Goal: Task Accomplishment & Management: Use online tool/utility

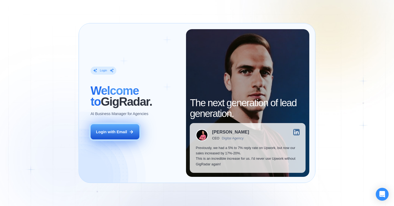
click at [122, 132] on div "Login with Email" at bounding box center [111, 131] width 31 height 5
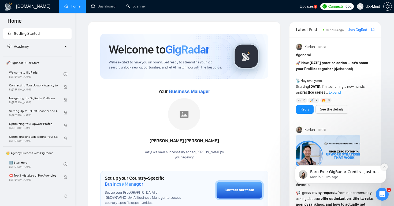
click at [384, 167] on icon "Dismiss notification" at bounding box center [384, 167] width 3 height 3
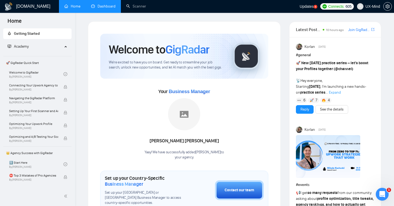
click at [104, 9] on link "Dashboard" at bounding box center [103, 6] width 24 height 5
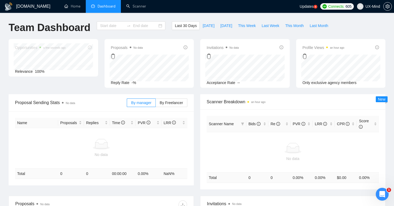
type input "[DATE]"
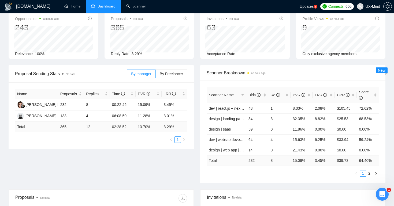
scroll to position [25, 0]
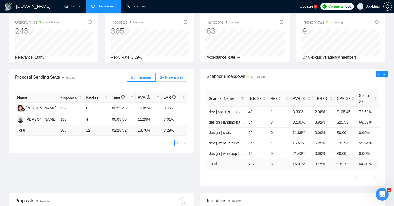
click at [171, 78] on span "By Freelancer" at bounding box center [171, 77] width 23 height 4
click at [156, 79] on input "By Freelancer" at bounding box center [156, 79] width 0 height 0
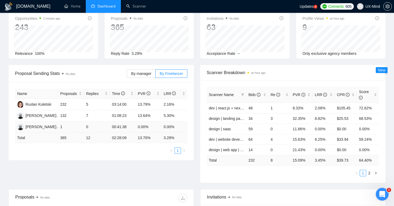
scroll to position [28, 0]
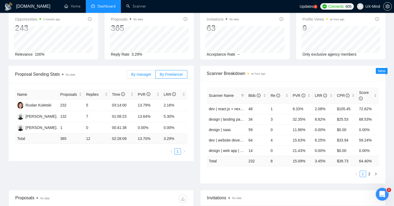
click at [138, 73] on span "By manager" at bounding box center [141, 74] width 20 height 4
click at [127, 76] on input "By manager" at bounding box center [127, 76] width 0 height 0
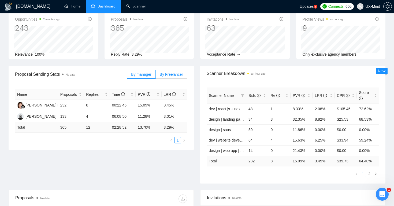
click at [172, 76] on span "By Freelancer" at bounding box center [171, 74] width 23 height 4
click at [156, 76] on input "By Freelancer" at bounding box center [156, 76] width 0 height 0
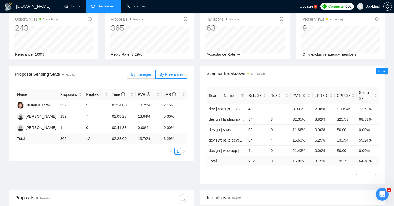
click at [143, 75] on span "By manager" at bounding box center [141, 74] width 20 height 4
click at [127, 76] on input "By manager" at bounding box center [127, 76] width 0 height 0
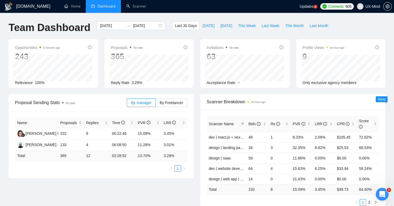
scroll to position [0, 0]
click at [138, 6] on link "Scanner" at bounding box center [136, 6] width 20 height 5
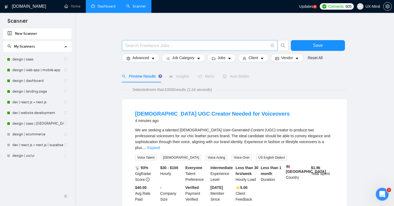
click at [156, 45] on input "text" at bounding box center [196, 45] width 143 height 7
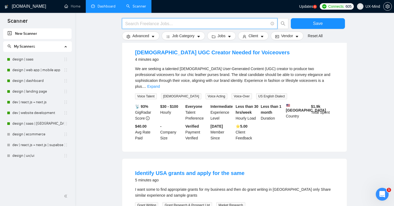
scroll to position [40, 0]
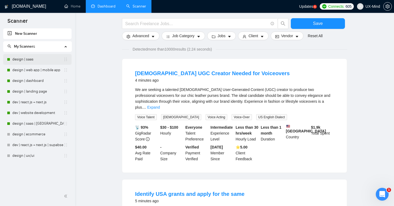
click at [32, 60] on link "design | saas" at bounding box center [37, 59] width 51 height 11
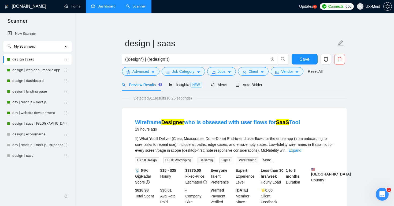
click at [383, 195] on icon "Open Intercom Messenger" at bounding box center [382, 194] width 9 height 9
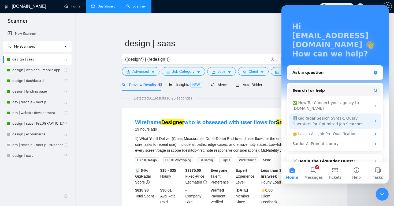
scroll to position [21, 0]
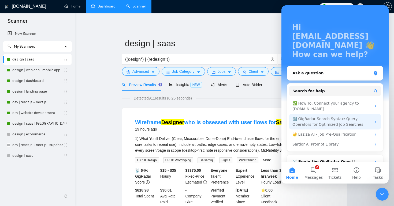
click at [320, 116] on div "🔠 GigRadar Search Syntax: Query Operators for Optimized Job Searches" at bounding box center [332, 121] width 79 height 11
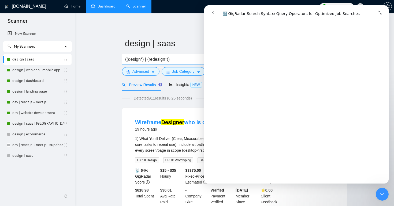
scroll to position [1467, 0]
click at [214, 13] on icon "go back" at bounding box center [213, 12] width 4 height 4
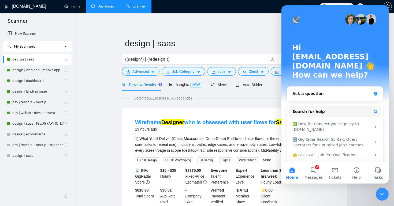
click at [382, 196] on icon "Close Intercom Messenger" at bounding box center [382, 194] width 6 height 6
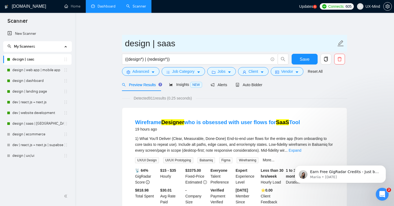
scroll to position [0, 0]
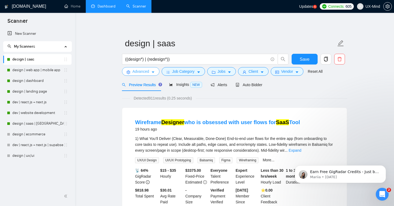
click at [153, 72] on icon "caret-down" at bounding box center [153, 73] width 3 height 2
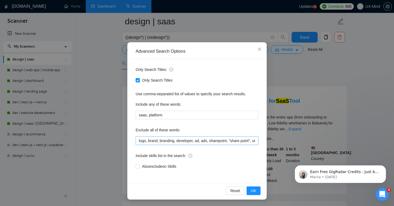
scroll to position [36, 0]
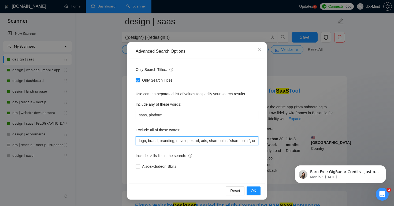
click at [223, 142] on input "logo, brand, branding, developer, ad, ads, sharepoint, "share point", umbraco, …" at bounding box center [197, 141] width 123 height 9
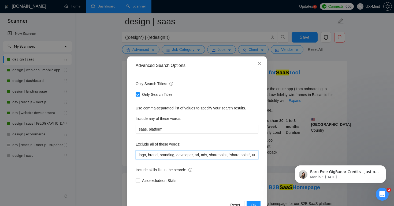
scroll to position [2, 0]
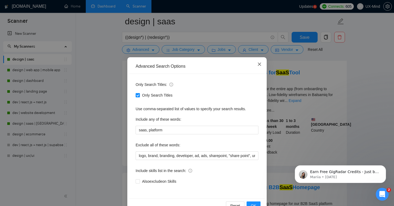
click at [260, 64] on icon "close" at bounding box center [259, 64] width 3 height 3
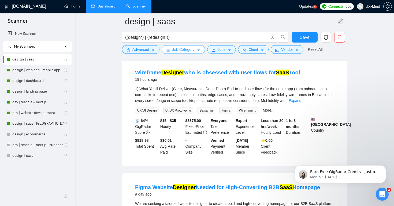
click at [197, 50] on button "Job Category" at bounding box center [183, 49] width 43 height 9
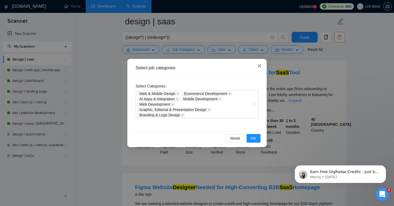
click at [261, 64] on icon "close" at bounding box center [259, 66] width 4 height 4
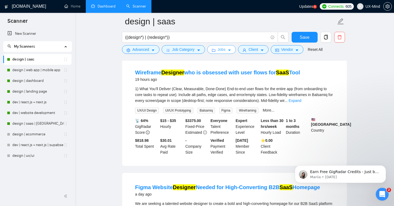
click at [231, 49] on icon "caret-down" at bounding box center [230, 51] width 4 height 4
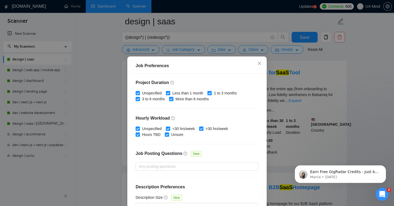
scroll to position [158, 0]
click at [261, 65] on icon "close" at bounding box center [259, 63] width 3 height 3
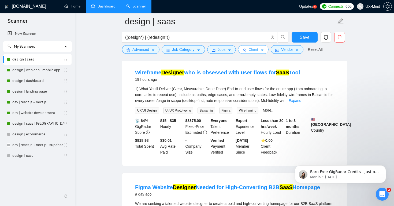
click at [265, 48] on button "Client" at bounding box center [253, 49] width 31 height 9
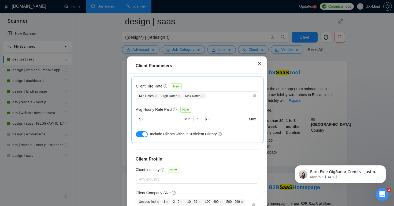
scroll to position [225, 0]
click at [260, 62] on icon "close" at bounding box center [259, 63] width 4 height 4
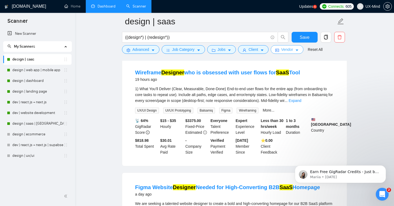
click at [299, 50] on icon "caret-down" at bounding box center [297, 51] width 4 height 4
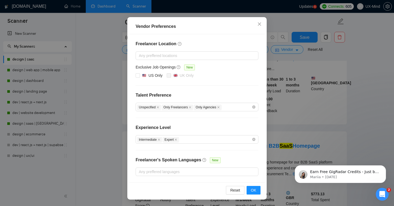
scroll to position [42, 0]
click at [261, 23] on icon "close" at bounding box center [259, 24] width 4 height 4
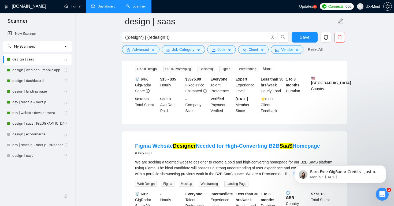
scroll to position [0, 0]
click at [261, 48] on button "Client" at bounding box center [253, 49] width 31 height 9
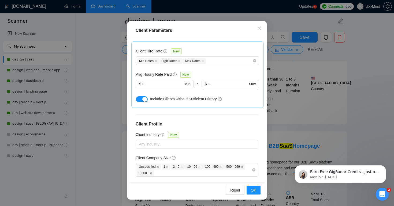
scroll to position [35, 0]
click at [162, 193] on div at bounding box center [194, 196] width 115 height 6
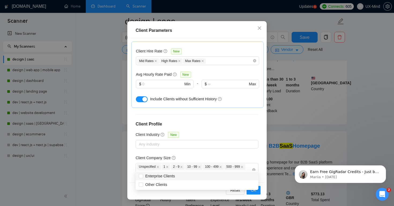
click at [208, 152] on div "Client Location Include Client Countries [GEOGRAPHIC_DATA] [GEOGRAPHIC_DATA] [G…" at bounding box center [197, 110] width 136 height 145
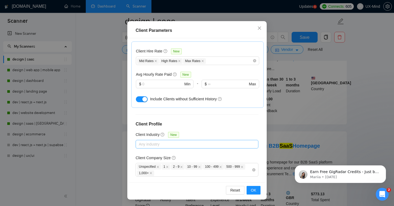
click at [152, 141] on div at bounding box center [194, 144] width 115 height 6
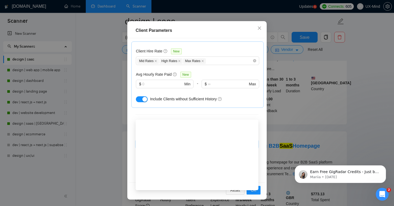
scroll to position [0, 0]
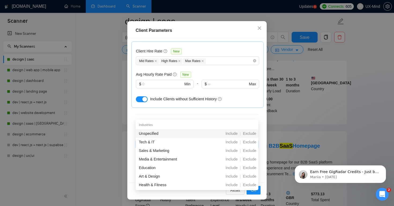
click at [201, 121] on h4 "Client Profile" at bounding box center [197, 124] width 123 height 6
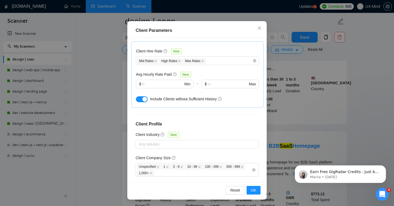
click at [239, 121] on h4 "Client Profile" at bounding box center [197, 124] width 123 height 6
click at [259, 29] on icon "close" at bounding box center [259, 28] width 3 height 3
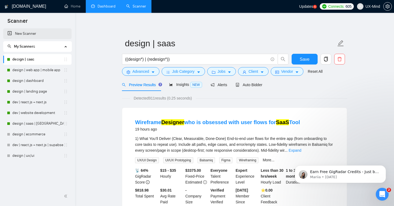
click at [24, 33] on link "New Scanner" at bounding box center [38, 33] width 60 height 11
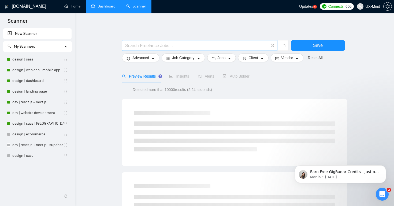
click at [162, 43] on input "text" at bounding box center [196, 45] width 143 height 7
drag, startPoint x: 166, startPoint y: 53, endPoint x: 157, endPoint y: 44, distance: 12.9
click at [157, 44] on input "(desig*)" at bounding box center [196, 45] width 143 height 7
click at [139, 46] on input "(desig*)" at bounding box center [196, 45] width 143 height 7
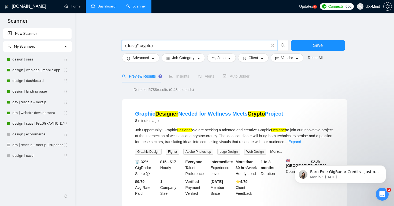
click at [191, 44] on input "(desig* crypto)" at bounding box center [196, 45] width 143 height 7
click at [214, 46] on input "(desig* crypto)" at bounding box center [196, 45] width 143 height 7
type input "(desig* crypto)"
click at [182, 59] on span "Job Category" at bounding box center [183, 58] width 22 height 6
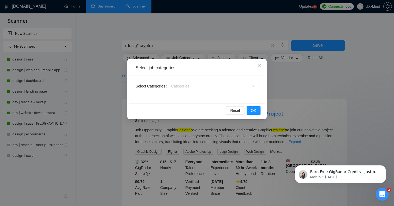
click at [213, 88] on div at bounding box center [211, 86] width 82 height 4
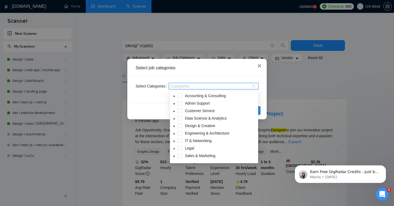
click at [261, 66] on icon "close" at bounding box center [259, 66] width 4 height 4
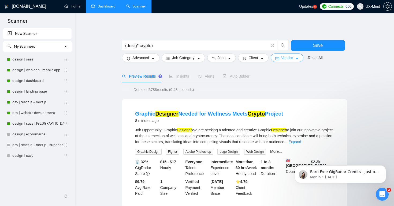
click at [298, 58] on icon "caret-down" at bounding box center [297, 59] width 3 height 2
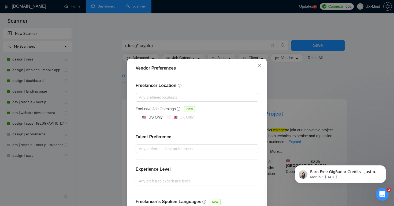
click at [259, 64] on icon "close" at bounding box center [259, 66] width 4 height 4
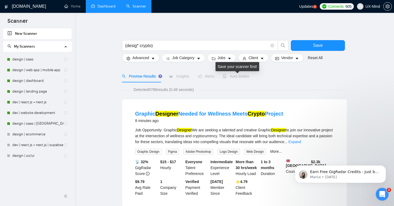
click at [241, 76] on span "Auto Bidder" at bounding box center [236, 76] width 27 height 4
click at [214, 76] on span "Alerts" at bounding box center [206, 76] width 17 height 4
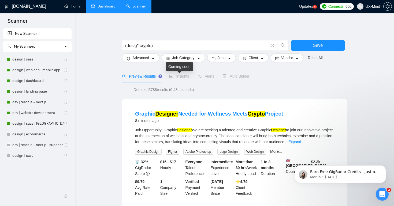
click at [178, 77] on span "Insights" at bounding box center [179, 76] width 20 height 4
click at [205, 77] on span "Alerts" at bounding box center [206, 76] width 17 height 4
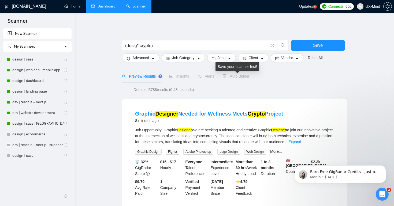
click at [237, 76] on span "Auto Bidder" at bounding box center [236, 76] width 27 height 4
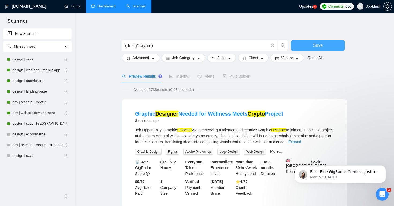
click at [311, 47] on button "Save" at bounding box center [318, 45] width 54 height 11
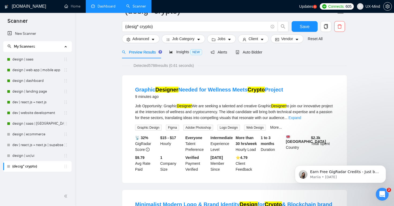
scroll to position [6, 0]
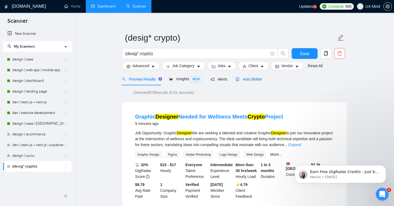
click at [257, 80] on span "Auto Bidder" at bounding box center [249, 79] width 27 height 4
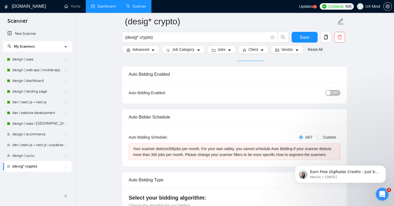
scroll to position [32, 0]
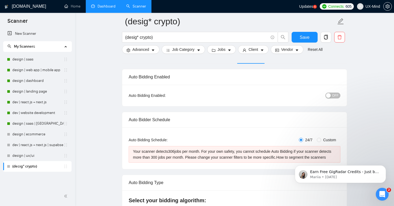
click at [330, 95] on div "button" at bounding box center [328, 95] width 5 height 5
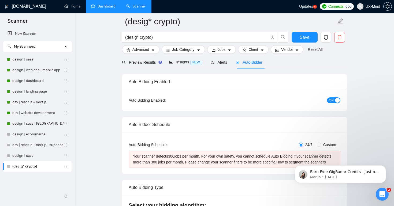
scroll to position [25, 0]
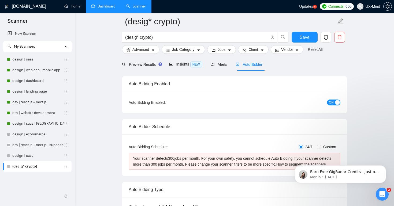
click at [336, 100] on button "ON" at bounding box center [333, 103] width 13 height 6
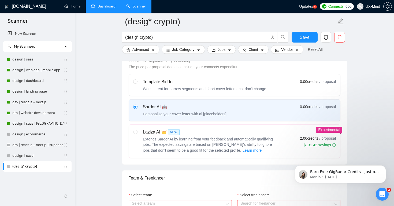
scroll to position [175, 0]
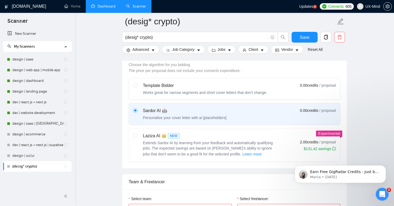
click at [198, 95] on div "Works great for narrow segments and short cover letters that don't change." at bounding box center [205, 92] width 124 height 5
click at [137, 87] on input "radio" at bounding box center [135, 85] width 4 height 4
radio input "true"
radio input "false"
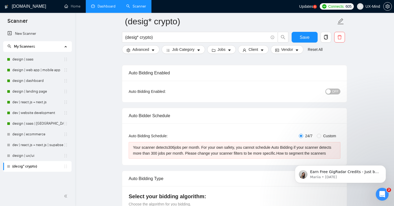
scroll to position [36, 0]
click at [332, 93] on button "OFF" at bounding box center [332, 91] width 15 height 6
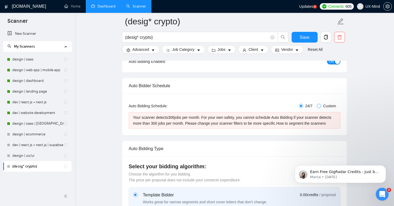
click at [320, 105] on span at bounding box center [319, 106] width 4 height 4
click at [320, 105] on input "Custom" at bounding box center [319, 106] width 4 height 4
radio input "true"
radio input "false"
checkbox input "true"
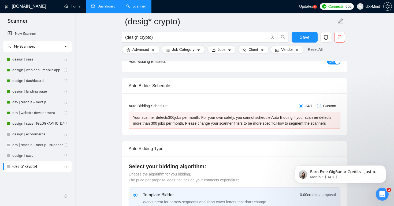
checkbox input "true"
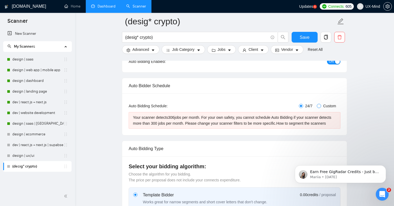
checkbox input "true"
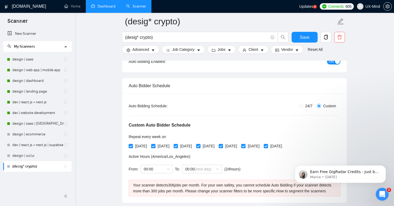
click at [262, 147] on span "[DATE]" at bounding box center [254, 146] width 16 height 6
click at [245, 147] on input "[DATE]" at bounding box center [243, 146] width 4 height 4
checkbox input "false"
click at [268, 146] on input "[DATE]" at bounding box center [266, 146] width 4 height 4
checkbox input "false"
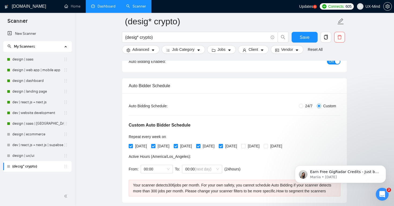
click at [223, 147] on input "[DATE]" at bounding box center [221, 146] width 4 height 4
checkbox input "false"
click at [132, 146] on input "[DATE]" at bounding box center [131, 146] width 4 height 4
checkbox input "false"
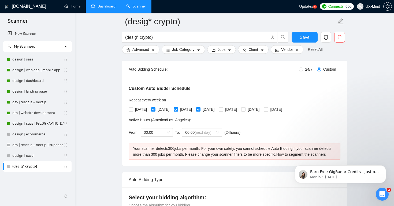
scroll to position [107, 0]
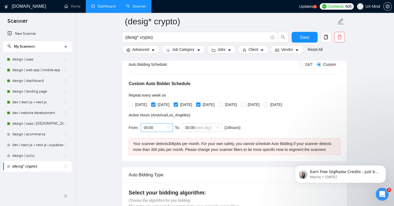
click at [169, 127] on span "00:00" at bounding box center [157, 128] width 26 height 8
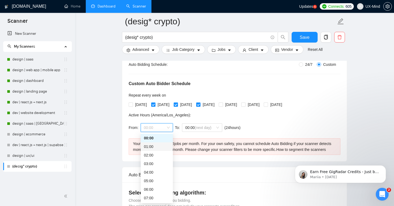
click at [208, 117] on div "Active Hours ( [GEOGRAPHIC_DATA]/Los_Angeles ):" at bounding box center [186, 115] width 114 height 6
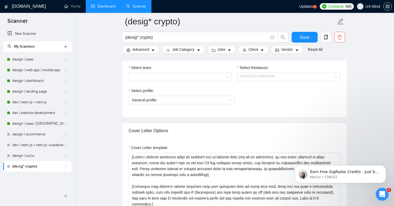
scroll to position [351, 0]
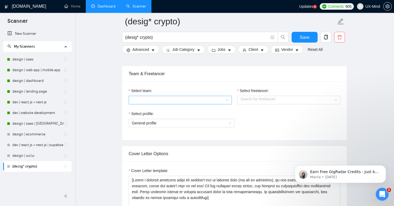
click at [166, 102] on input "Select team:" at bounding box center [178, 100] width 93 height 8
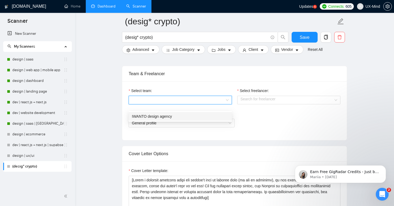
click at [153, 117] on div "IWANTO design agency" at bounding box center [180, 117] width 97 height 6
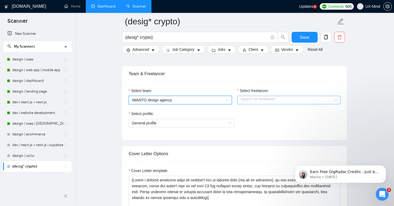
click at [260, 104] on input "Select freelancer:" at bounding box center [286, 100] width 93 height 8
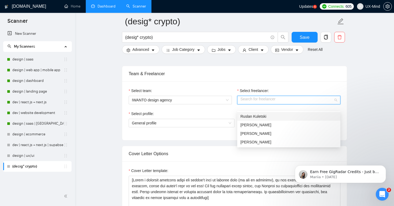
click at [250, 117] on div "Ruslan Kuletski" at bounding box center [288, 117] width 97 height 6
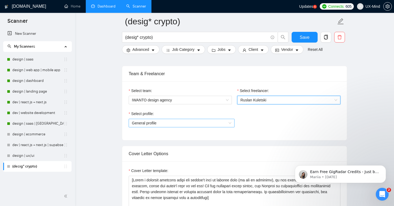
click at [175, 127] on span "General profile" at bounding box center [181, 123] width 99 height 8
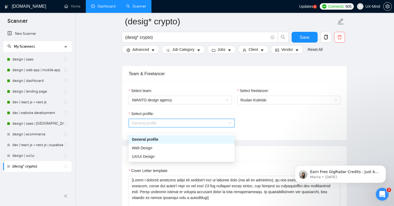
scroll to position [372, 0]
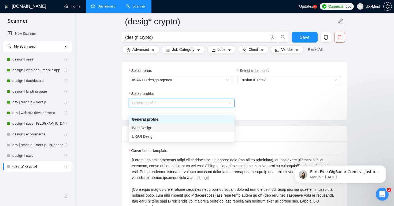
click at [149, 129] on div "Web Design" at bounding box center [181, 128] width 99 height 6
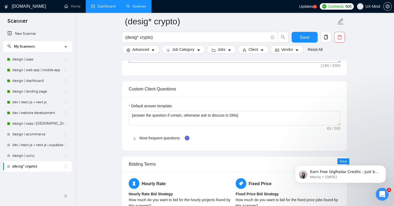
scroll to position [592, 0]
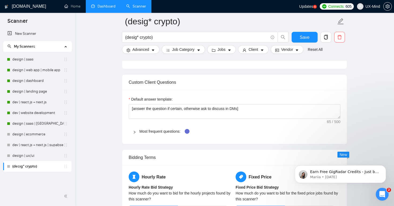
click at [135, 134] on icon "right" at bounding box center [135, 132] width 2 height 3
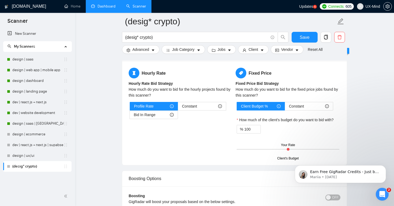
scroll to position [933, 0]
click at [206, 110] on div "Constant" at bounding box center [202, 106] width 40 height 8
click at [178, 108] on input "Constant" at bounding box center [178, 108] width 0 height 0
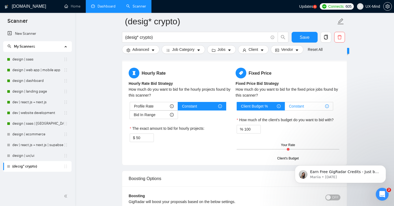
click at [310, 110] on div "Constant" at bounding box center [309, 106] width 40 height 8
click at [285, 108] on input "Constant" at bounding box center [285, 108] width 0 height 0
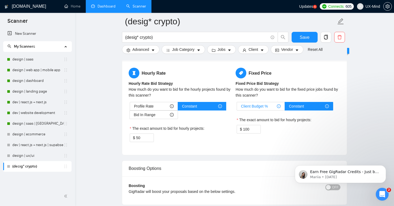
click at [262, 110] on span "Client Budget %" at bounding box center [254, 106] width 27 height 8
click at [237, 108] on input "Client Budget %" at bounding box center [237, 108] width 0 height 0
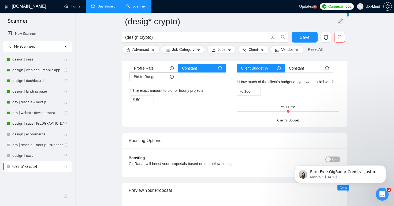
scroll to position [972, 0]
click at [152, 72] on span "Profile Rate" at bounding box center [144, 68] width 20 height 8
click at [130, 69] on input "Profile Rate" at bounding box center [130, 69] width 0 height 0
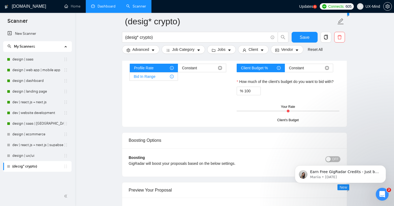
click at [152, 81] on span "Bid In Range" at bounding box center [145, 77] width 22 height 8
click at [130, 78] on input "Bid In Range" at bounding box center [130, 78] width 0 height 0
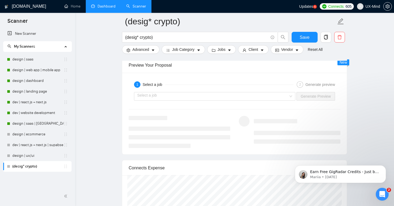
scroll to position [1111, 0]
click at [169, 101] on input "search" at bounding box center [212, 97] width 151 height 8
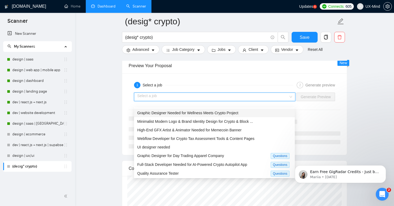
click at [185, 112] on span "Graphic Designer Needed for Wellness Meets Crypto Project" at bounding box center [187, 113] width 101 height 4
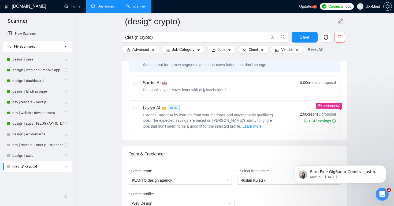
scroll to position [202, 0]
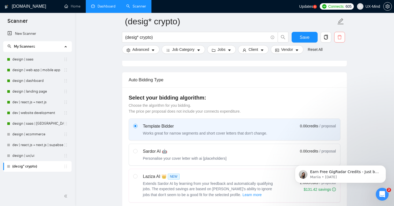
click at [341, 38] on icon "delete" at bounding box center [339, 37] width 5 height 5
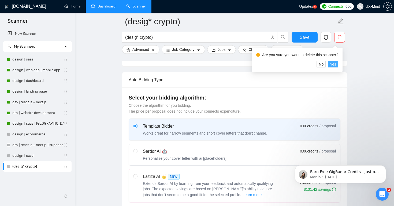
click at [336, 64] on span "Yes" at bounding box center [333, 64] width 6 height 6
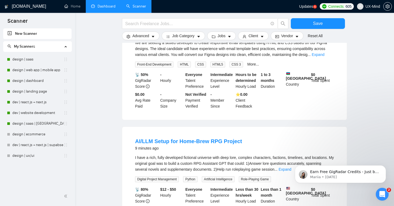
click at [99, 8] on link "Dashboard" at bounding box center [103, 6] width 24 height 5
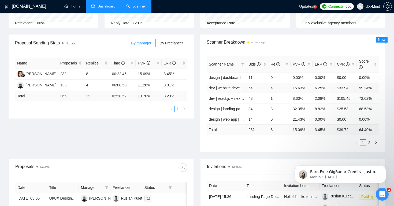
scroll to position [65, 0]
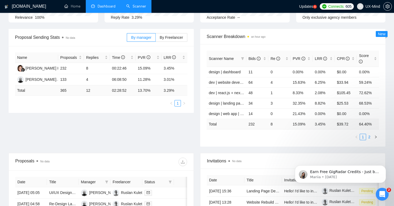
click at [370, 138] on link "2" at bounding box center [369, 137] width 6 height 6
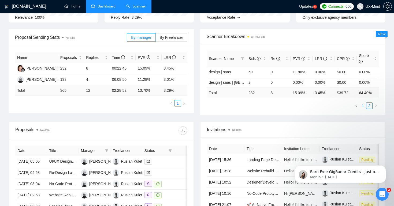
click at [364, 105] on link "1" at bounding box center [363, 106] width 6 height 6
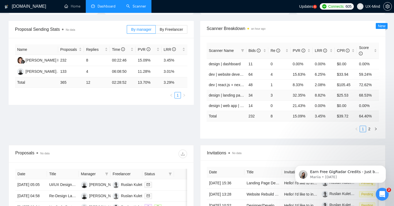
scroll to position [74, 0]
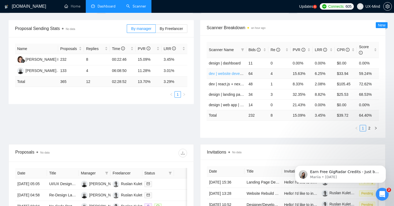
click at [222, 74] on link "dev | website development" at bounding box center [231, 74] width 45 height 4
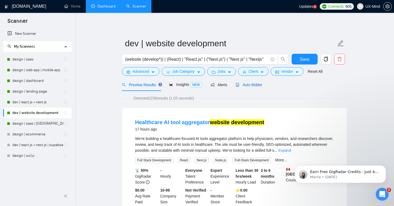
click at [250, 85] on span "Auto Bidder" at bounding box center [249, 85] width 27 height 4
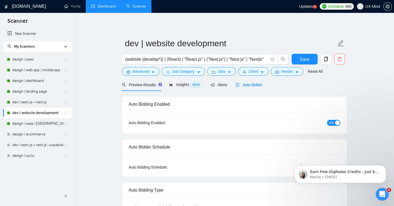
checkbox input "true"
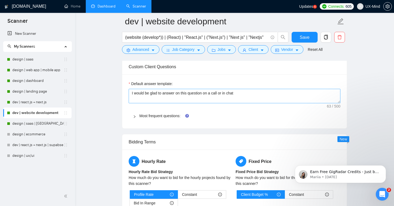
scroll to position [521, 0]
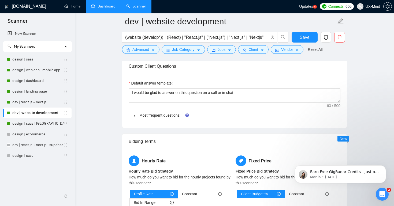
click at [134, 116] on icon "right" at bounding box center [134, 116] width 3 height 3
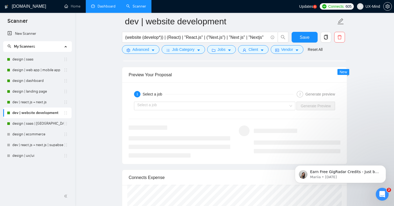
scroll to position [1006, 0]
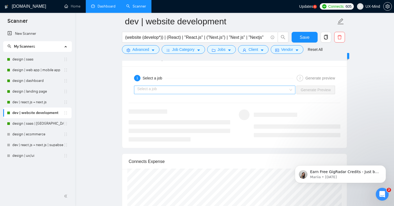
click at [181, 87] on input "search" at bounding box center [212, 90] width 151 height 8
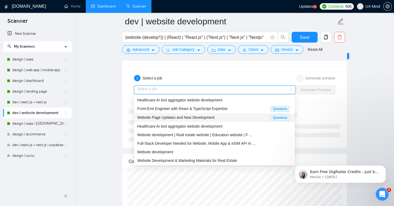
click at [182, 119] on span "Website Page Updates and New Development" at bounding box center [175, 118] width 77 height 4
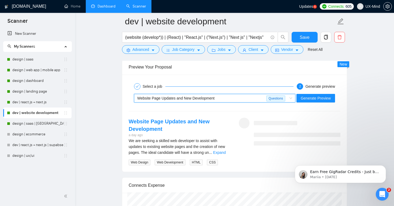
scroll to position [998, 0]
click at [313, 97] on span "Generate Preview" at bounding box center [316, 98] width 30 height 6
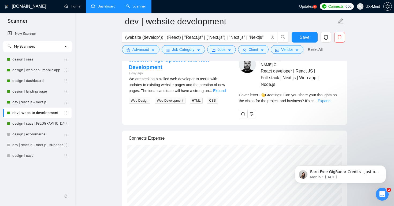
scroll to position [1061, 0]
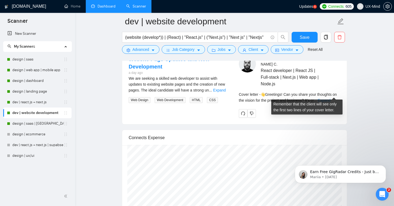
click at [331, 98] on link "Expand" at bounding box center [324, 100] width 13 height 4
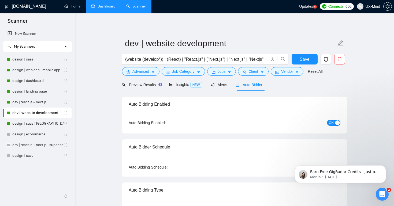
scroll to position [0, 0]
